Goal: Information Seeking & Learning: Learn about a topic

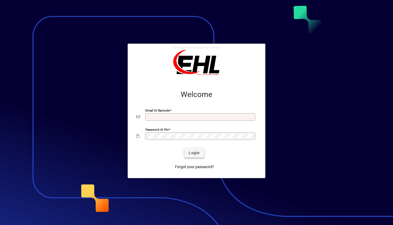
type input "**********"
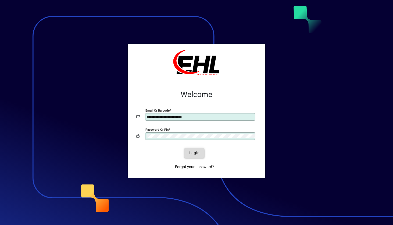
click at [192, 152] on span "Login" at bounding box center [194, 153] width 11 height 6
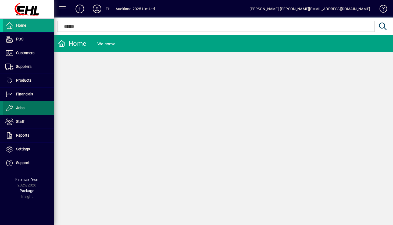
click at [21, 110] on span "Jobs" at bounding box center [14, 108] width 22 height 6
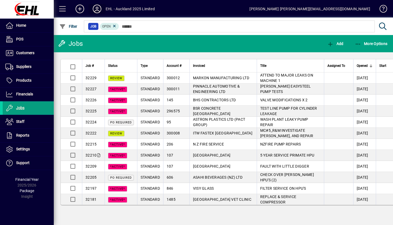
click at [99, 10] on icon at bounding box center [97, 9] width 11 height 9
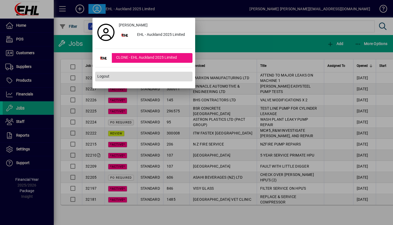
click at [103, 74] on span "Logout" at bounding box center [103, 76] width 12 height 6
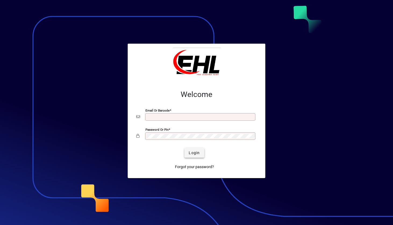
type input "**********"
click at [193, 150] on span "Login" at bounding box center [194, 153] width 11 height 6
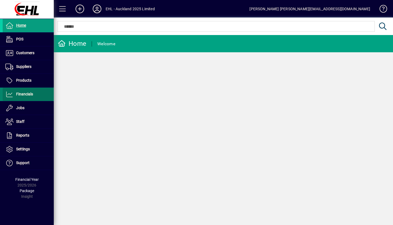
click at [25, 93] on span "Financials" at bounding box center [24, 94] width 17 height 4
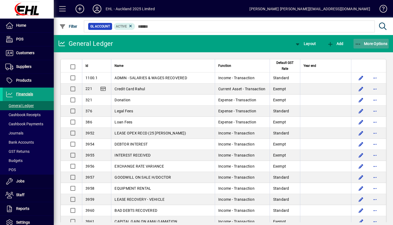
click at [379, 44] on span "More Options" at bounding box center [371, 43] width 33 height 4
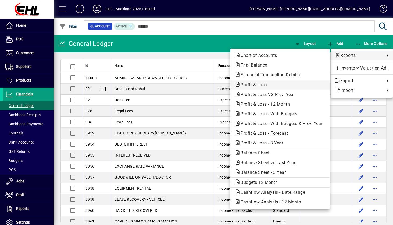
click at [268, 82] on span "Profit & Loss" at bounding box center [252, 84] width 35 height 5
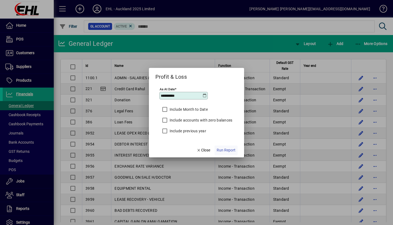
click at [220, 151] on span "Run Report" at bounding box center [226, 150] width 19 height 6
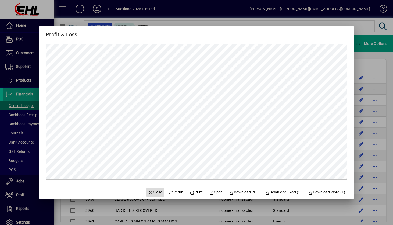
click at [152, 192] on span "Close" at bounding box center [155, 192] width 14 height 6
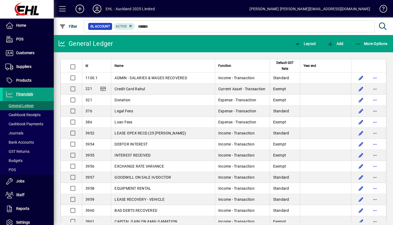
click at [96, 11] on icon at bounding box center [97, 9] width 11 height 9
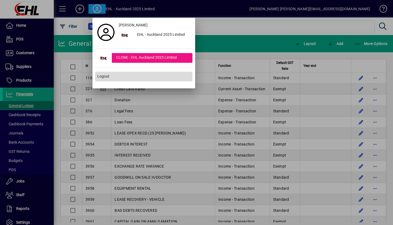
click at [119, 78] on span at bounding box center [143, 76] width 97 height 13
